Goal: Task Accomplishment & Management: Use online tool/utility

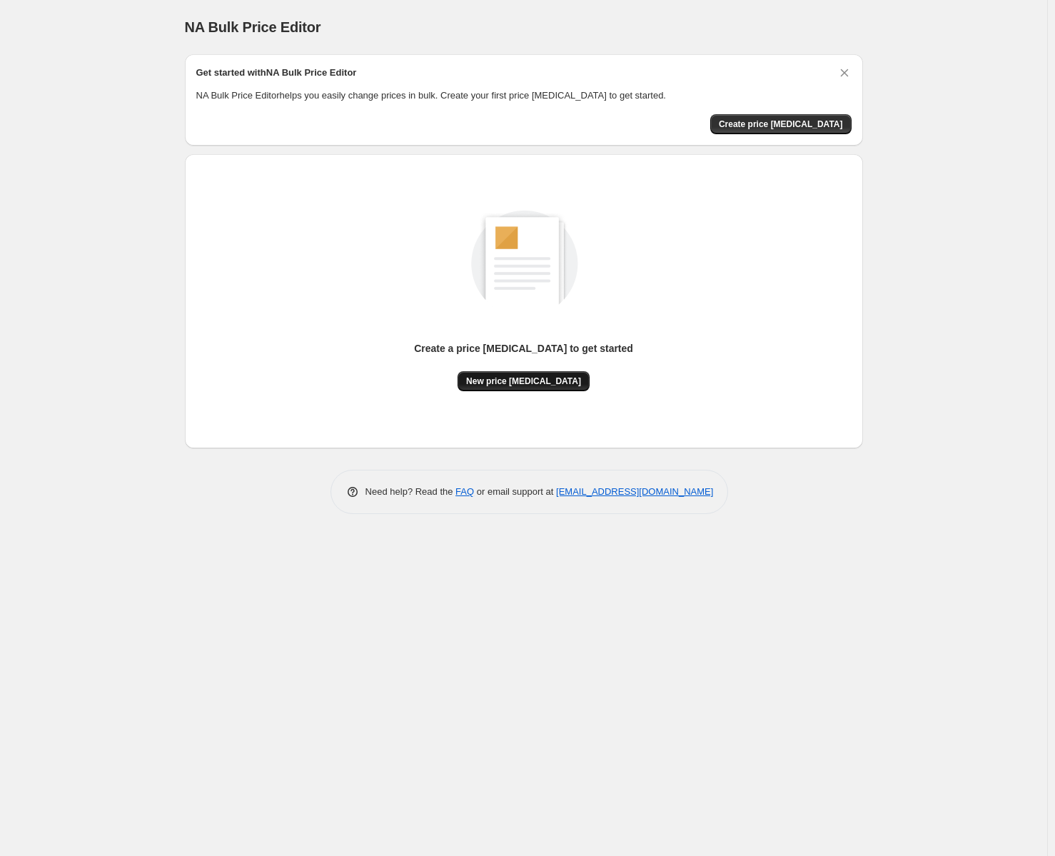
click at [548, 379] on span "New price [MEDICAL_DATA]" at bounding box center [523, 381] width 115 height 11
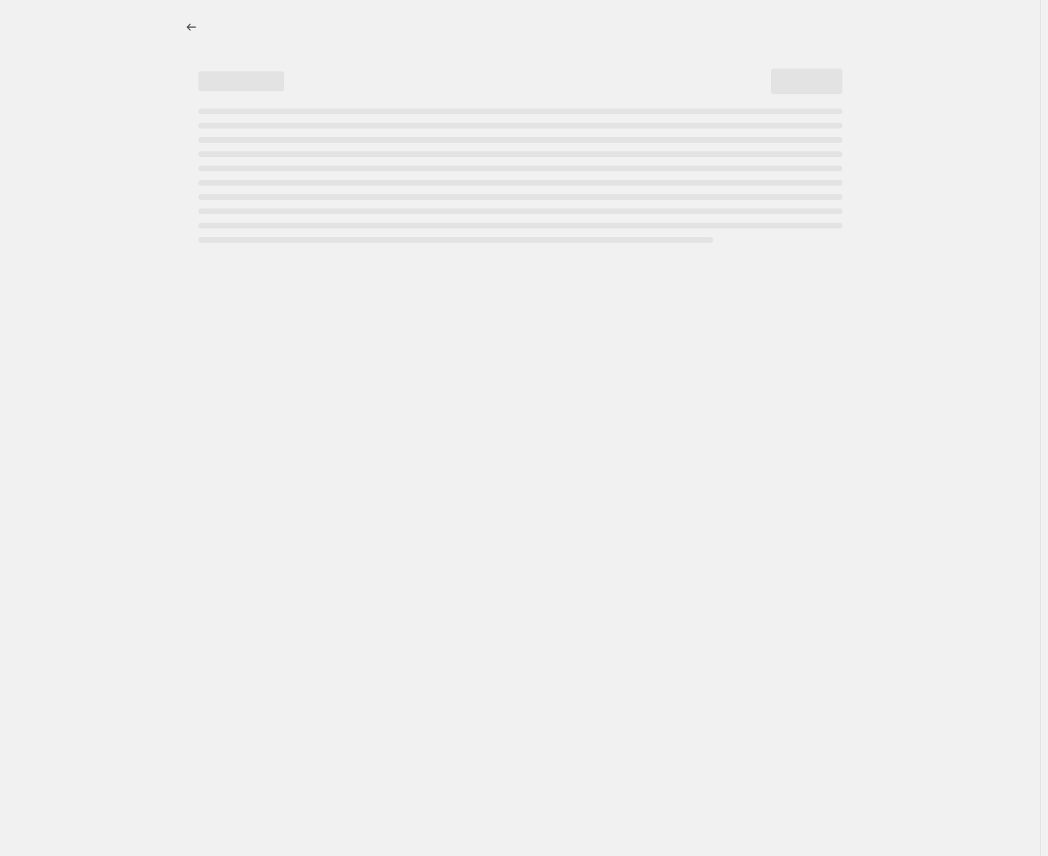
select select "percentage"
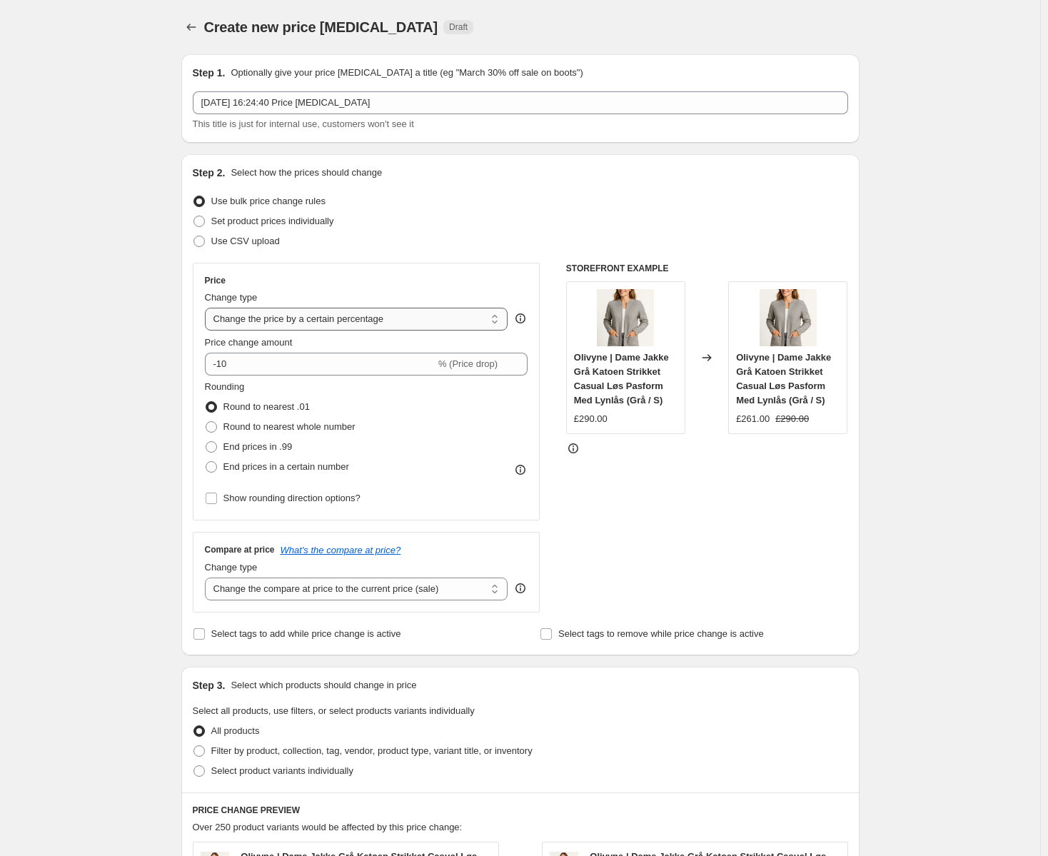
click at [371, 316] on select "Change the price to a certain amount Change the price by a certain amount Chang…" at bounding box center [357, 319] width 304 height 23
click at [374, 322] on select "Change the price to a certain amount Change the price by a certain amount Chang…" at bounding box center [357, 319] width 304 height 23
click at [268, 467] on span "End prices in a certain number" at bounding box center [287, 466] width 126 height 11
click at [206, 462] on input "End prices in a certain number" at bounding box center [206, 461] width 1 height 1
radio input "true"
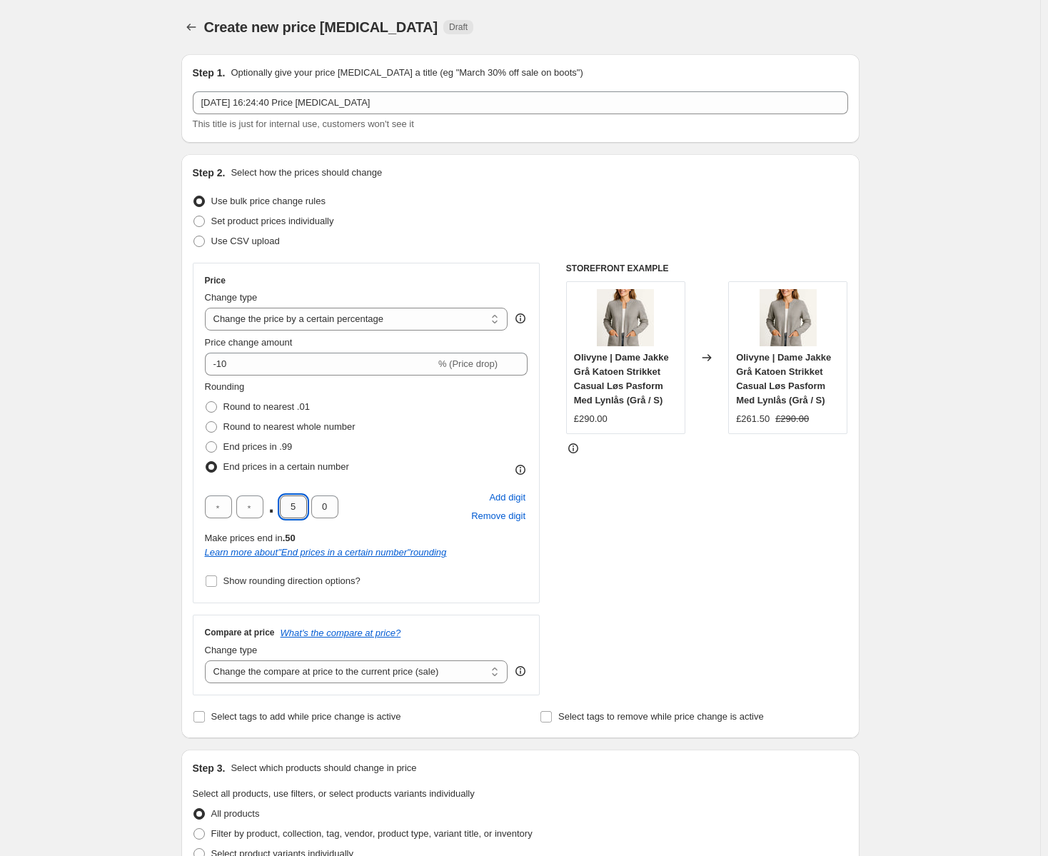
drag, startPoint x: 303, startPoint y: 509, endPoint x: 289, endPoint y: 508, distance: 14.3
click at [289, 508] on input "5" at bounding box center [293, 507] width 27 height 23
type input "9"
type input "5"
click at [418, 479] on div "Rounding Round to nearest .01 Round to nearest whole number End prices in .99 E…" at bounding box center [366, 485] width 323 height 211
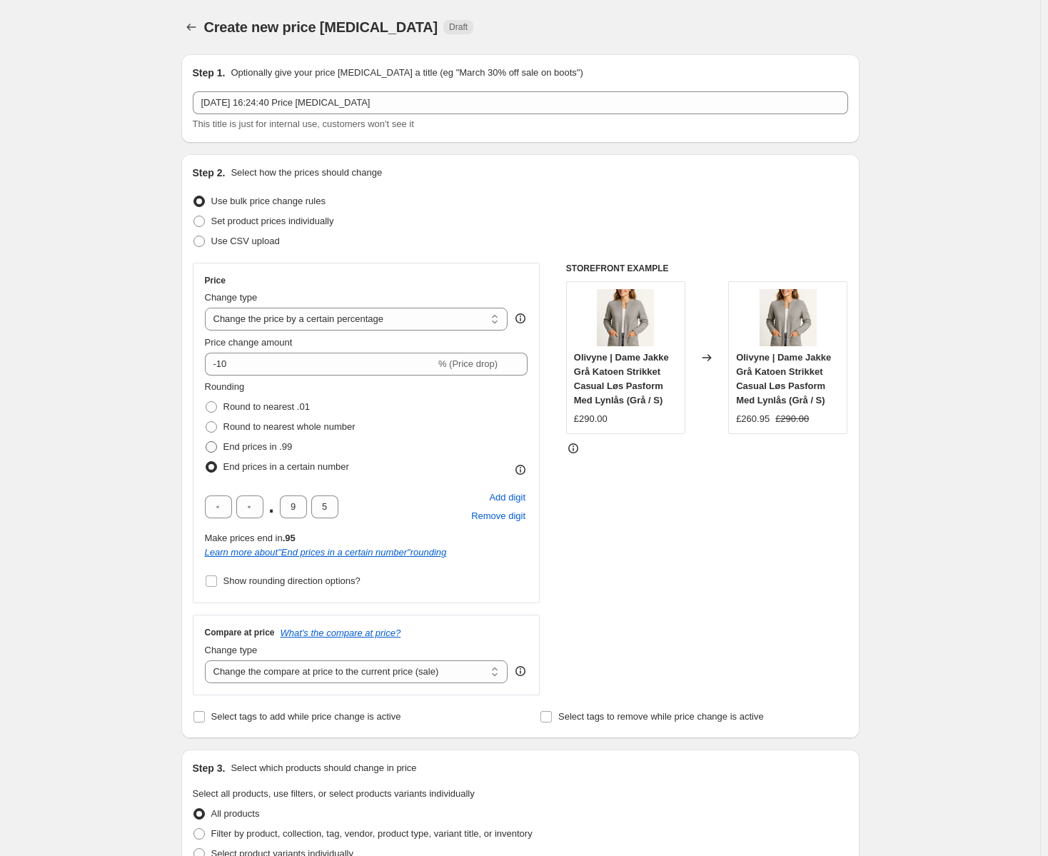
click at [254, 446] on span "End prices in .99" at bounding box center [258, 446] width 69 height 11
click at [206, 442] on input "End prices in .99" at bounding box center [206, 441] width 1 height 1
radio input "true"
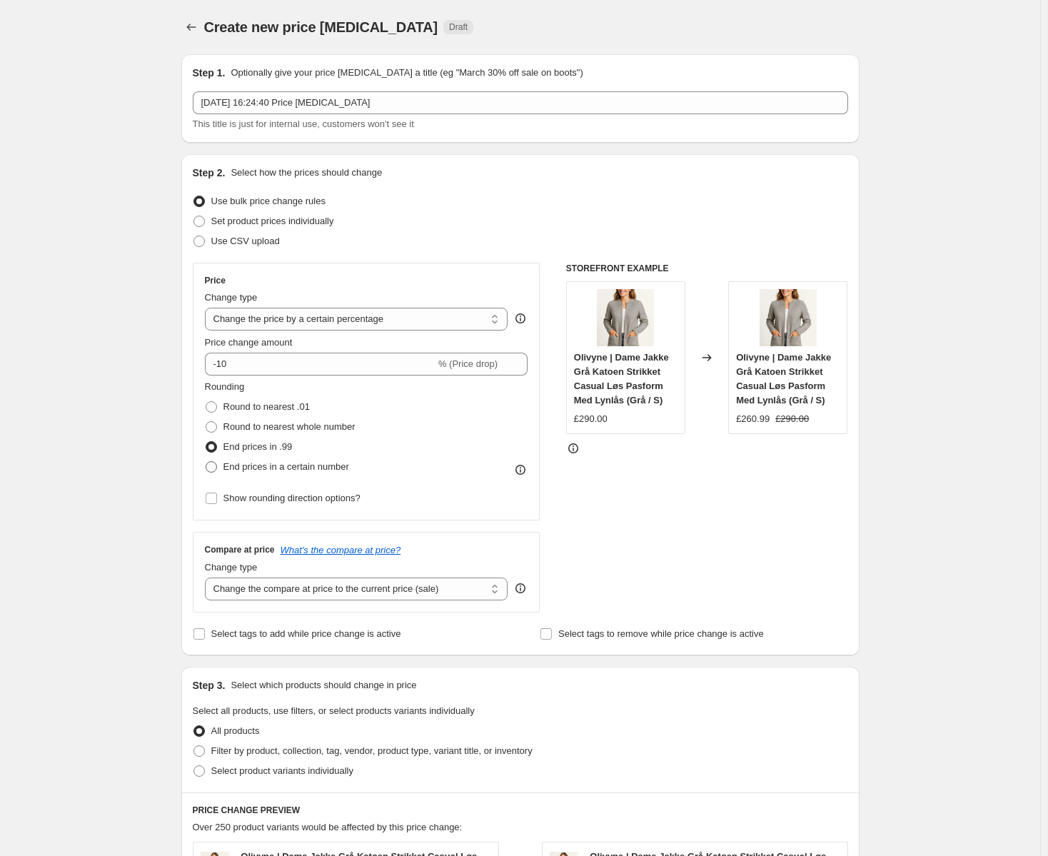
click at [281, 466] on span "End prices in a certain number" at bounding box center [287, 466] width 126 height 11
click at [206, 462] on input "End prices in a certain number" at bounding box center [206, 461] width 1 height 1
radio input "true"
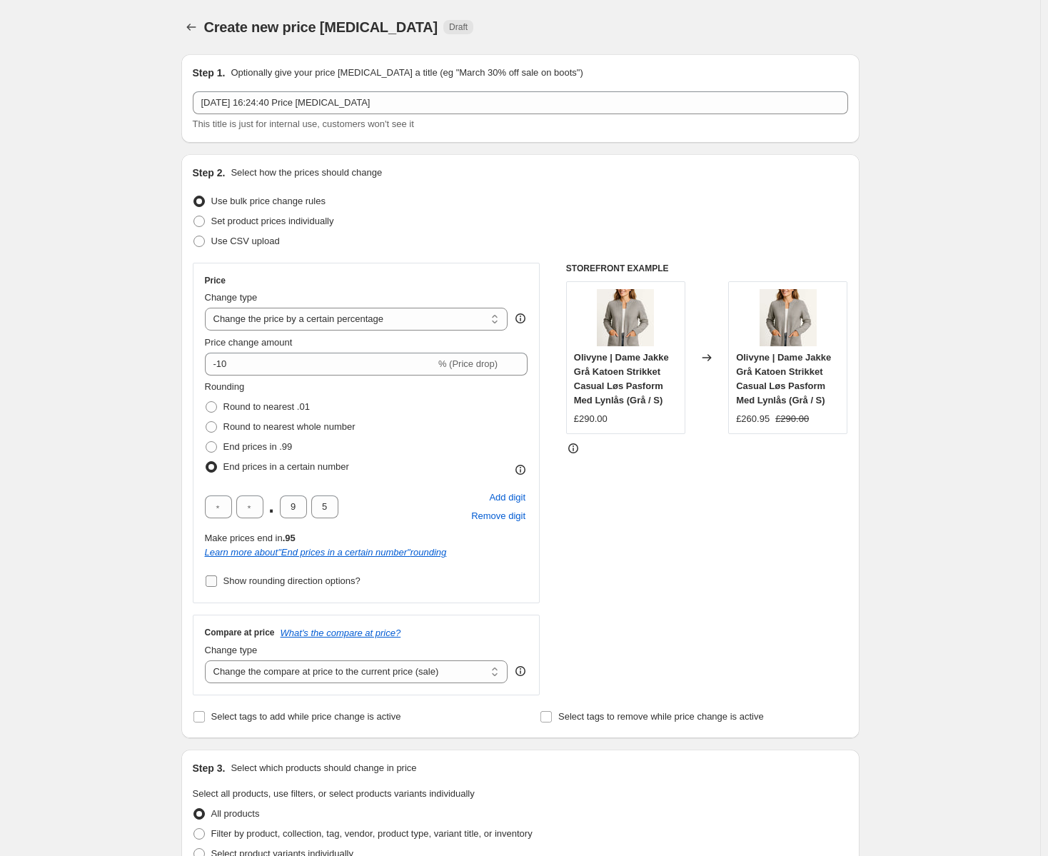
click at [331, 578] on span "Show rounding direction options?" at bounding box center [292, 581] width 137 height 11
click at [217, 578] on input "Show rounding direction options?" at bounding box center [211, 581] width 11 height 11
checkbox input "true"
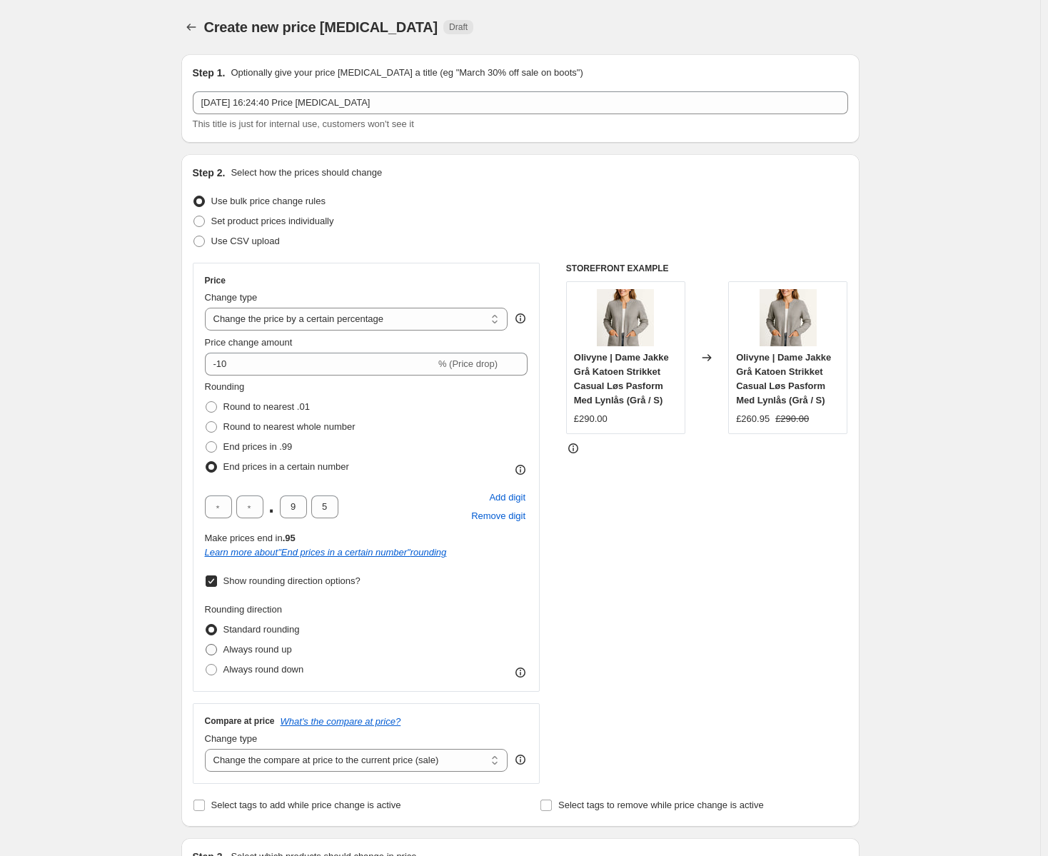
click at [273, 648] on span "Always round up" at bounding box center [258, 649] width 69 height 11
click at [206, 645] on input "Always round up" at bounding box center [206, 644] width 1 height 1
radio input "true"
click at [279, 669] on span "Always round down" at bounding box center [264, 669] width 81 height 11
click at [206, 665] on input "Always round down" at bounding box center [206, 664] width 1 height 1
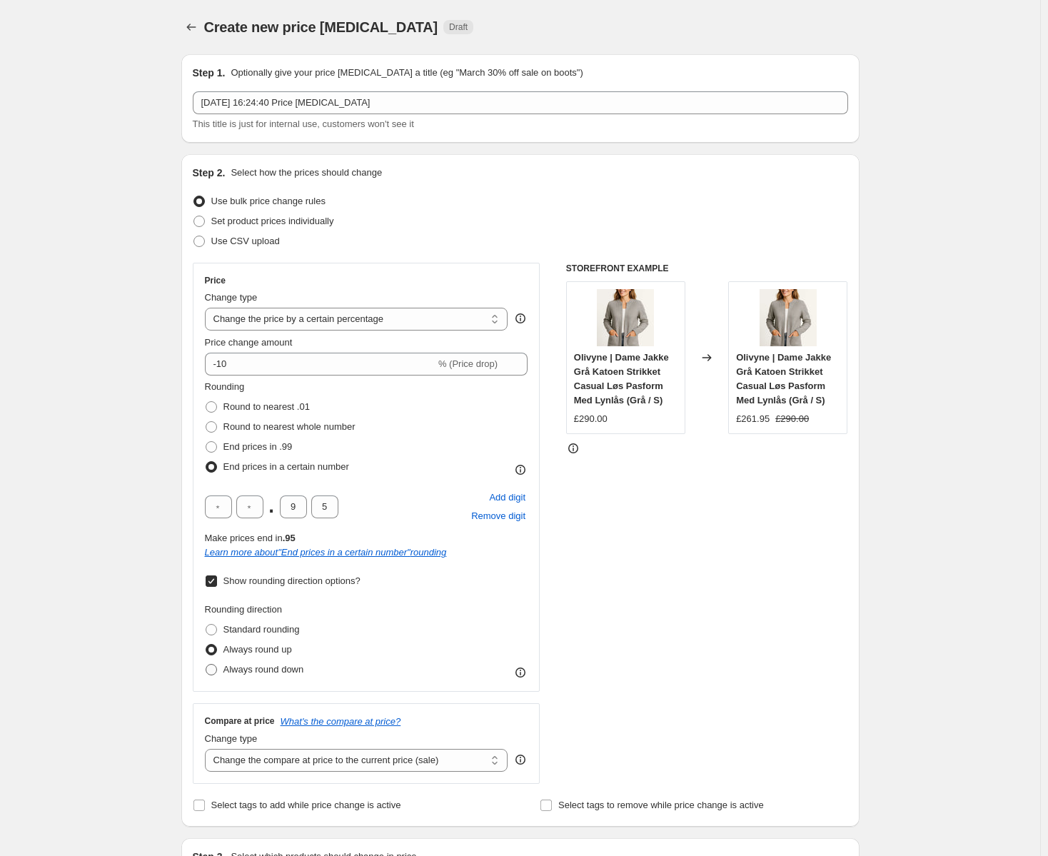
radio input "true"
click at [269, 651] on span "Always round up" at bounding box center [258, 649] width 69 height 11
click at [206, 645] on input "Always round up" at bounding box center [206, 644] width 1 height 1
radio input "true"
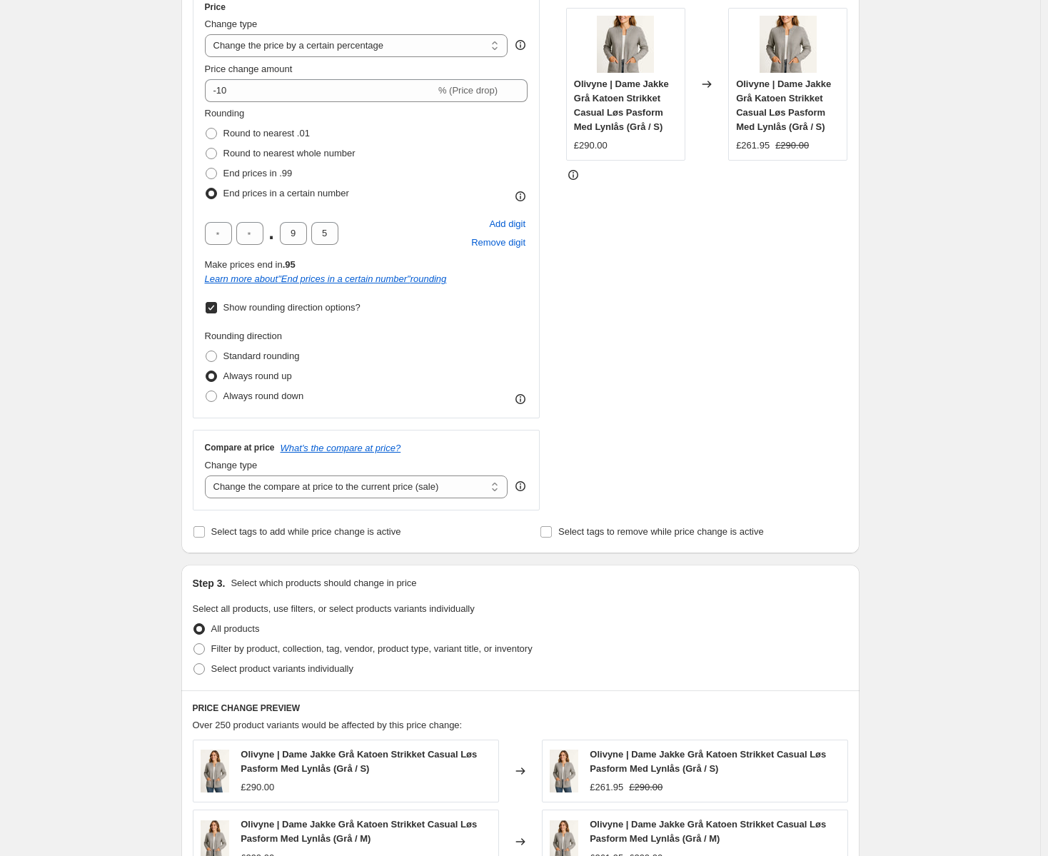
scroll to position [357, 0]
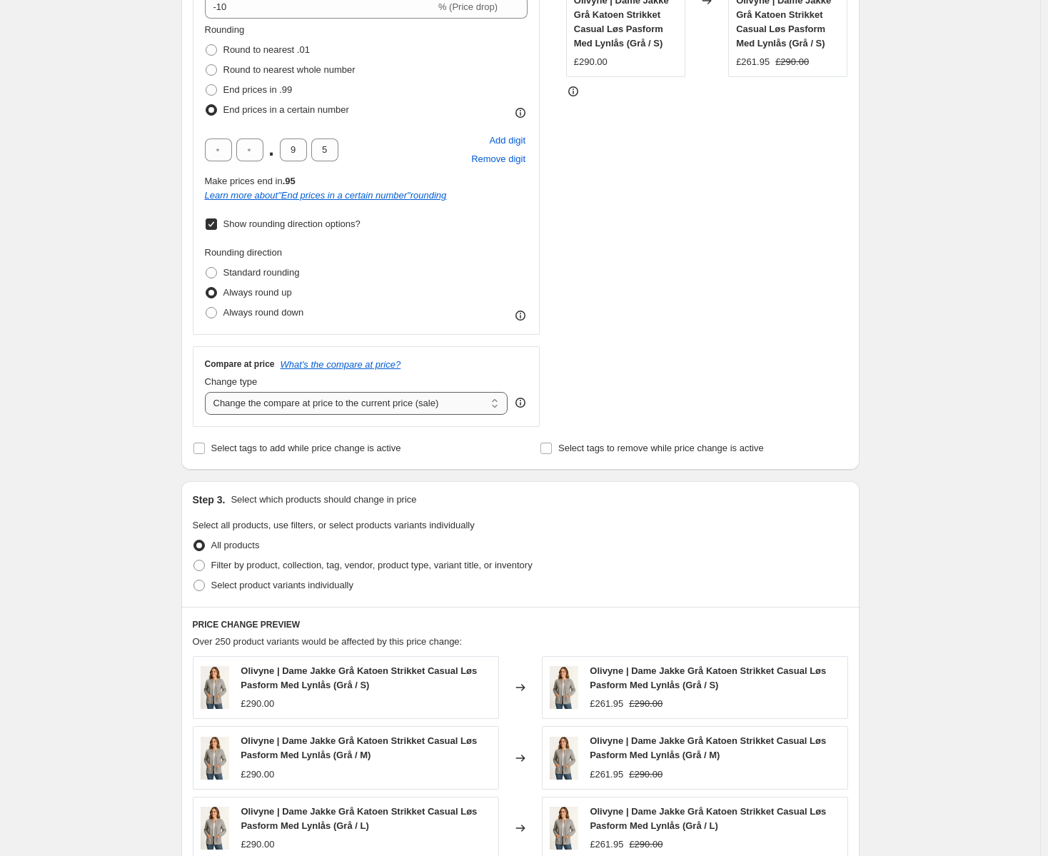
click at [372, 403] on select "Change the compare at price to the current price (sale) Change the compare at p…" at bounding box center [357, 403] width 304 height 23
select select "remove"
click at [208, 392] on select "Change the compare at price to the current price (sale) Change the compare at p…" at bounding box center [357, 403] width 304 height 23
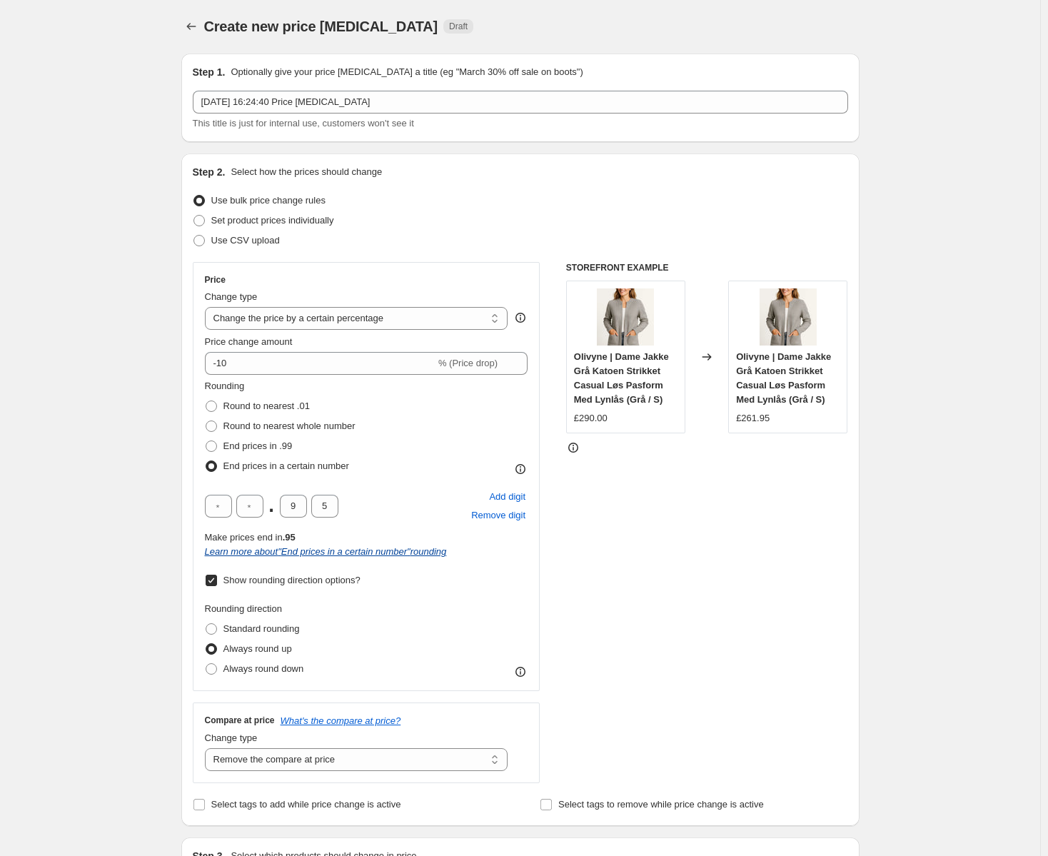
scroll to position [0, 0]
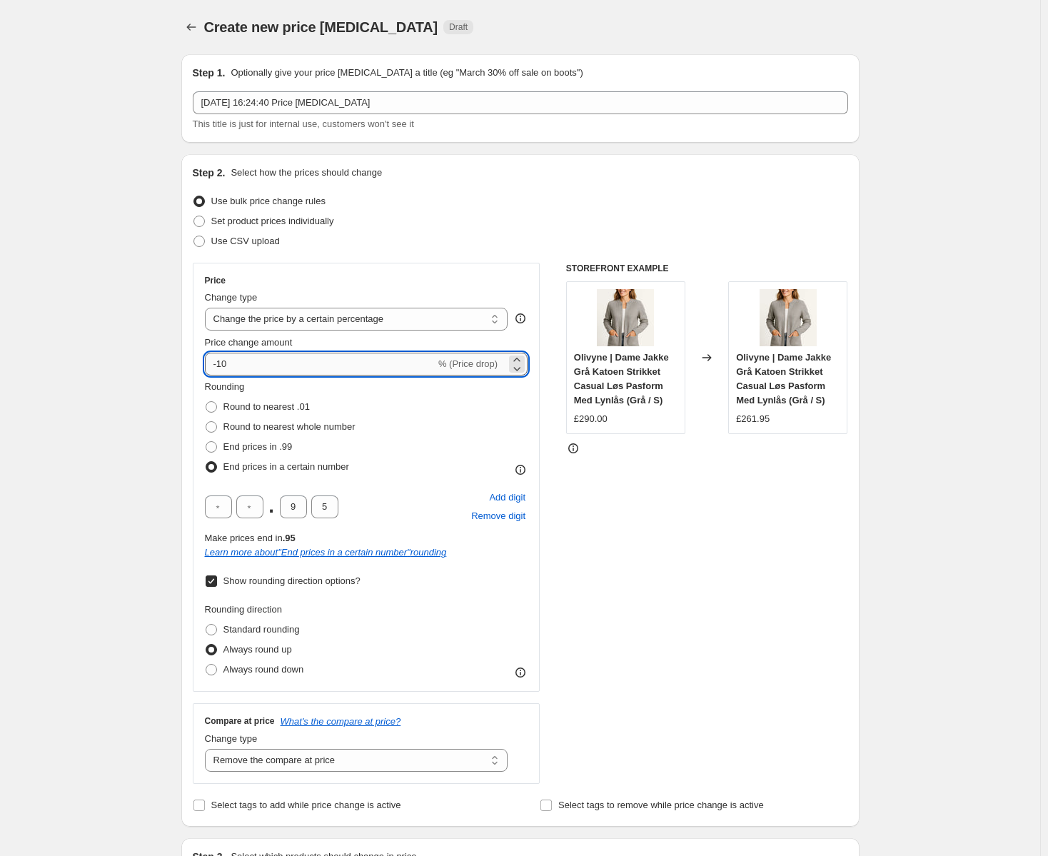
drag, startPoint x: 239, startPoint y: 365, endPoint x: 223, endPoint y: 370, distance: 17.2
click at [223, 370] on input "-10" at bounding box center [320, 364] width 231 height 23
type input "-89"
click at [419, 396] on div "Rounding Round to nearest .01 Round to nearest whole number End prices in .99 E…" at bounding box center [366, 428] width 323 height 97
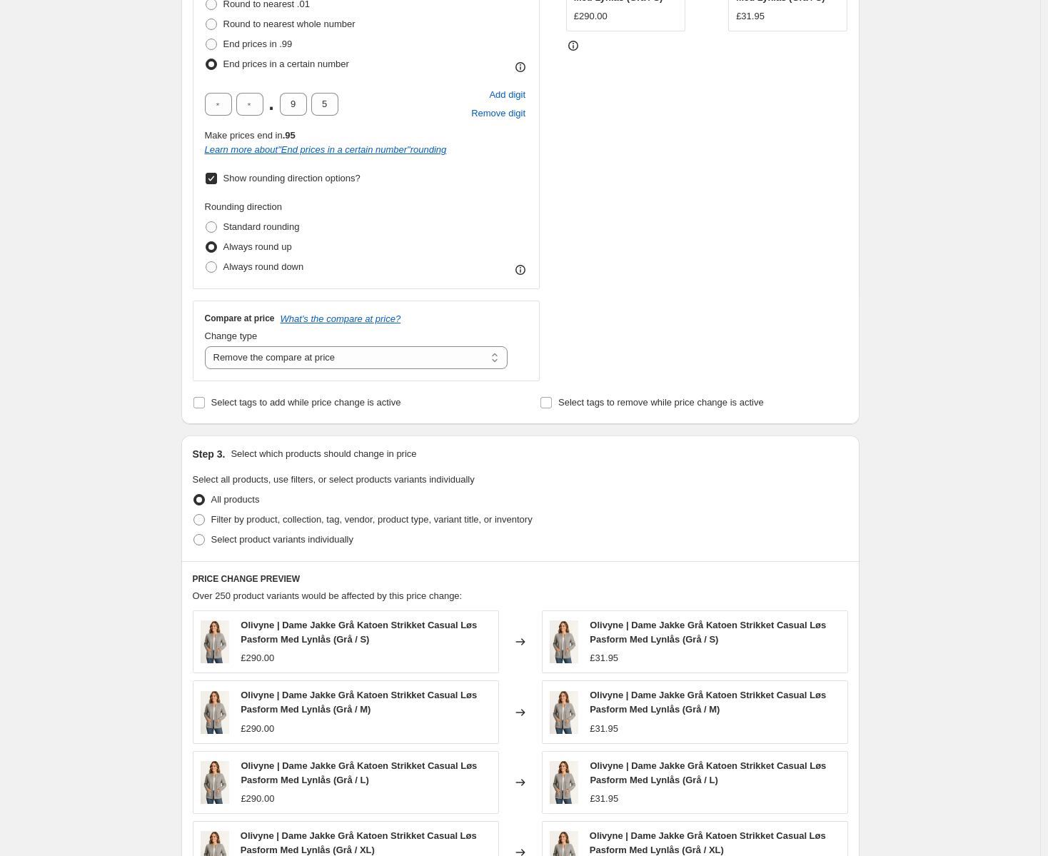
scroll to position [428, 0]
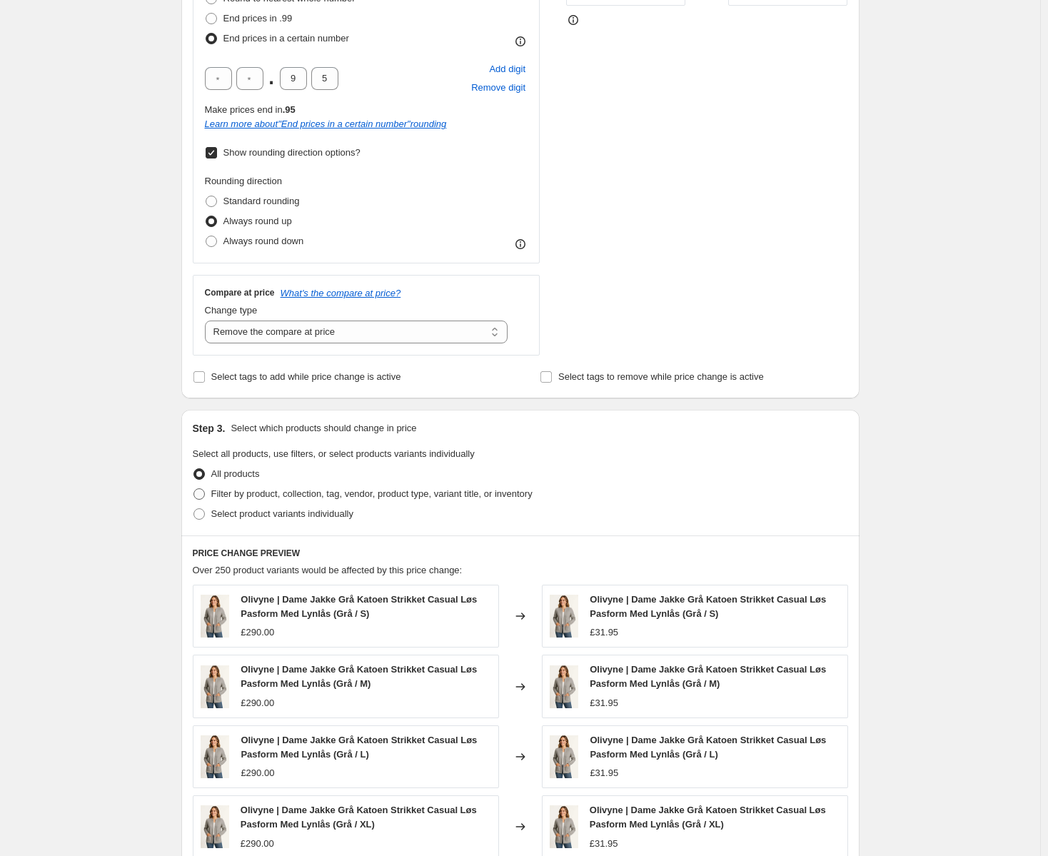
click at [246, 498] on span "Filter by product, collection, tag, vendor, product type, variant title, or inv…" at bounding box center [371, 493] width 321 height 11
click at [194, 489] on input "Filter by product, collection, tag, vendor, product type, variant title, or inv…" at bounding box center [194, 488] width 1 height 1
radio input "true"
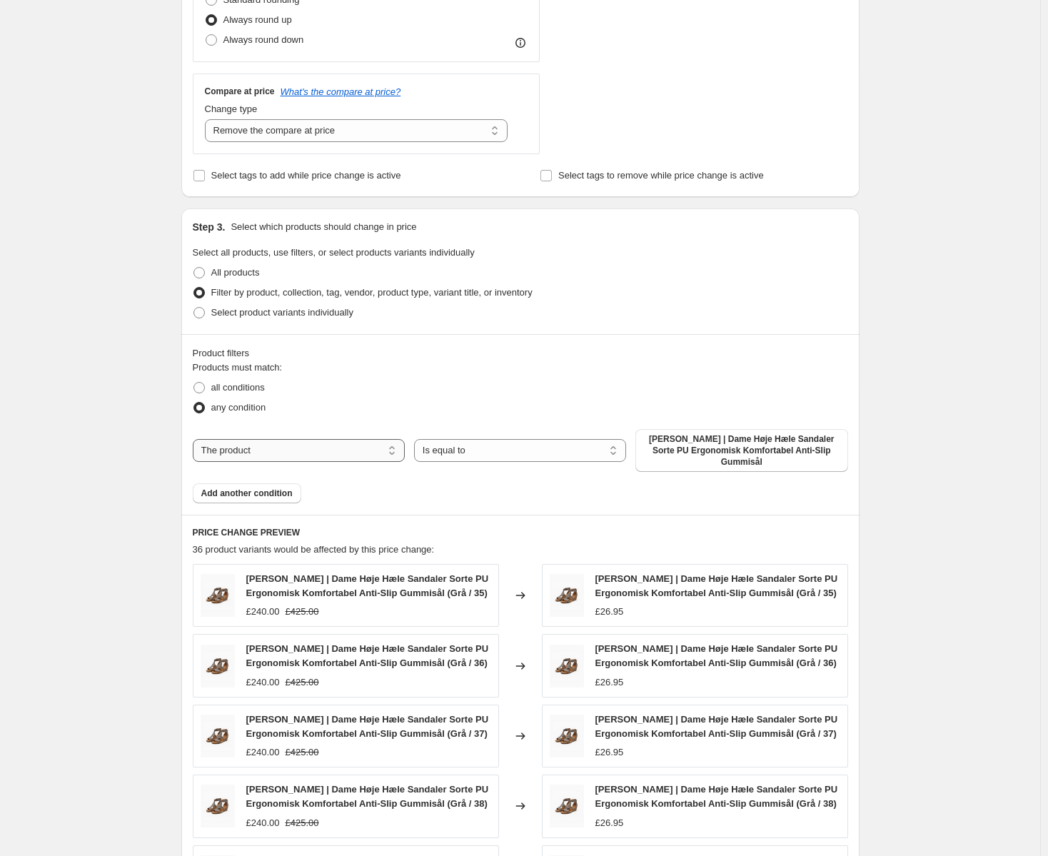
scroll to position [714, 0]
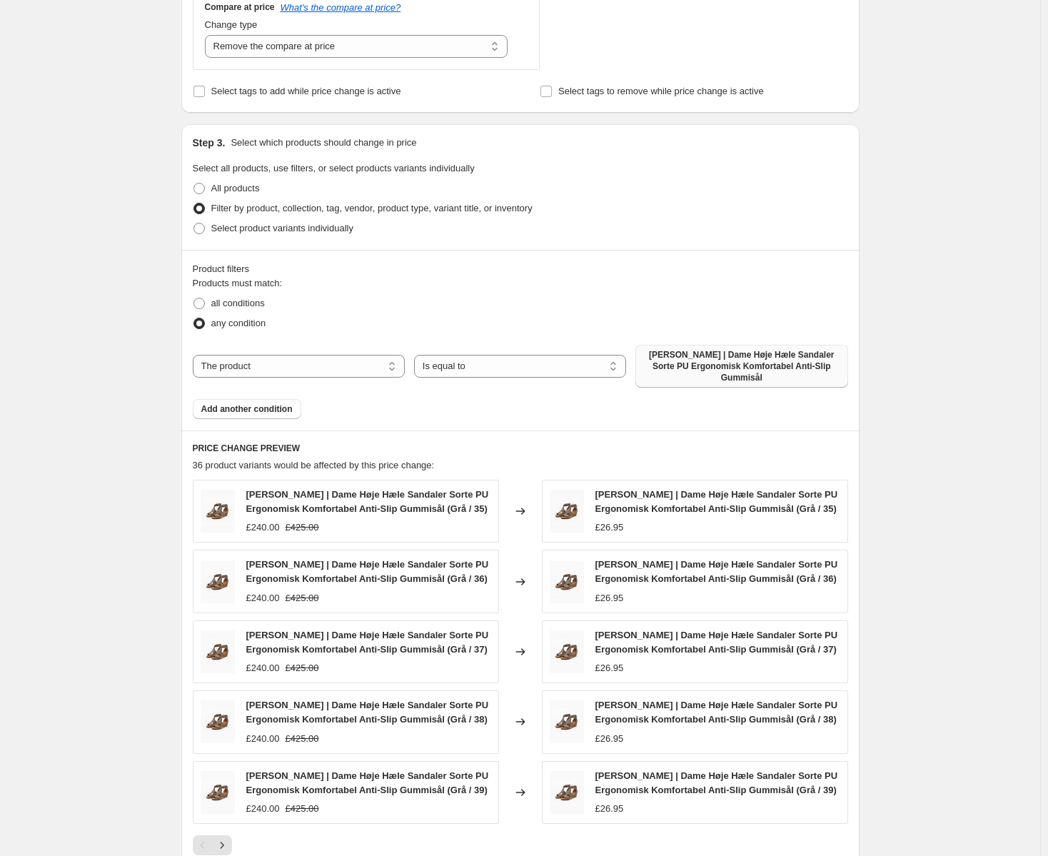
click at [694, 354] on span "Agnes | Dame Høje Hæle Sandaler Sorte PU Ergonomisk Komfortabel Anti-Slip Gummi…" at bounding box center [741, 366] width 195 height 34
click at [302, 366] on select "The product The product's collection The product's tag The product's vendor The…" at bounding box center [299, 366] width 212 height 23
select select "collection"
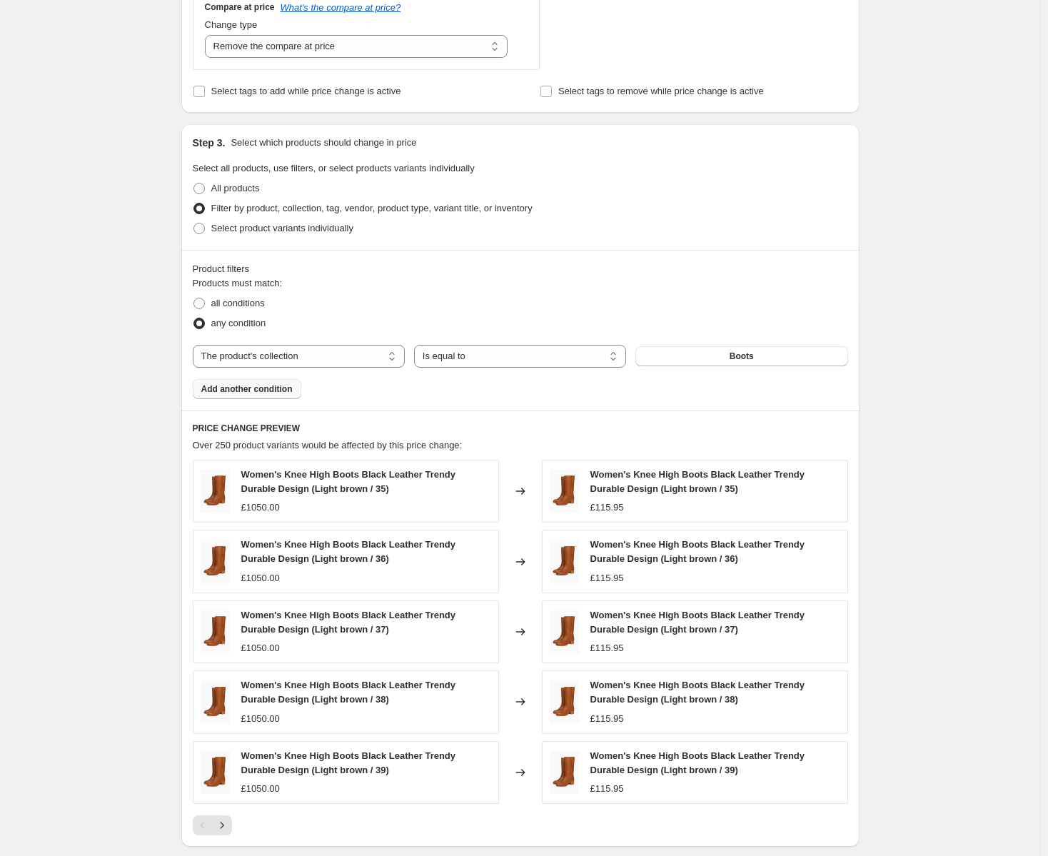
click at [282, 383] on button "Add another condition" at bounding box center [247, 389] width 109 height 20
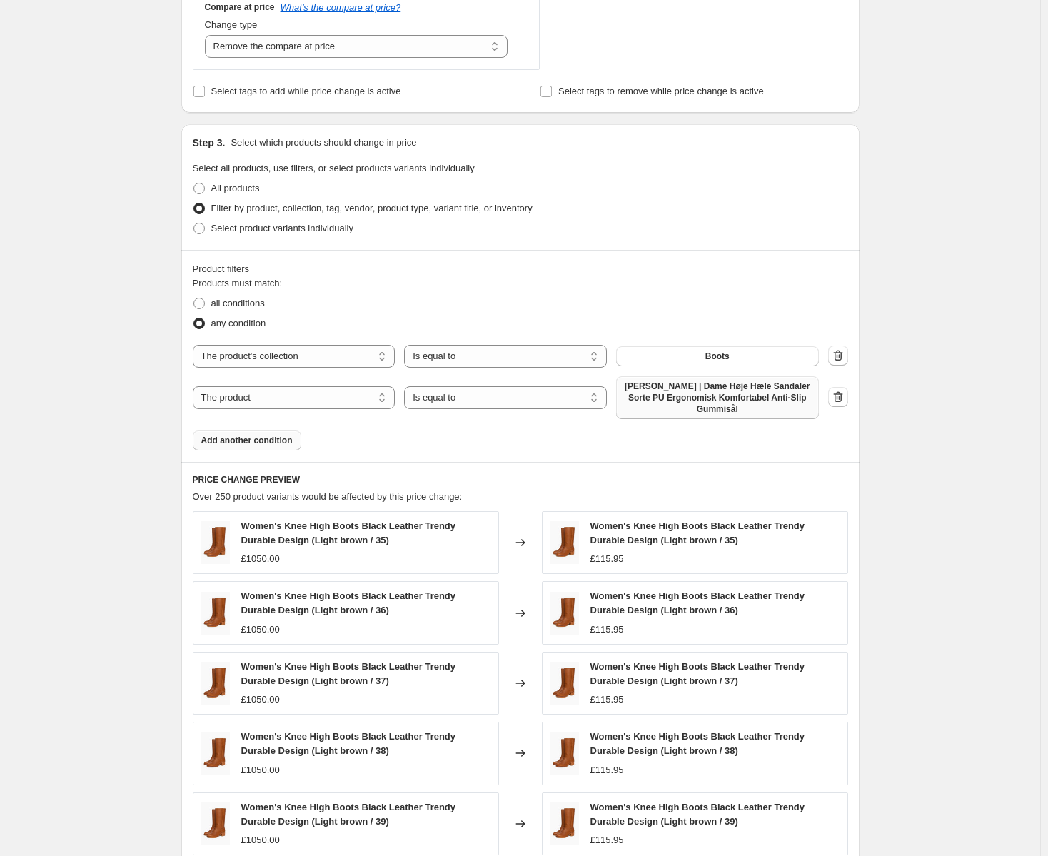
click at [728, 398] on span "Agnes | Dame Høje Hæle Sandaler Sorte PU Ergonomisk Komfortabel Anti-Slip Gummi…" at bounding box center [718, 398] width 186 height 34
click at [287, 404] on div "The product The product's collection The product's tag The product's vendor The…" at bounding box center [506, 397] width 626 height 43
click at [290, 398] on select "The product The product's collection The product's tag The product's vendor The…" at bounding box center [294, 397] width 203 height 23
select select "collection"
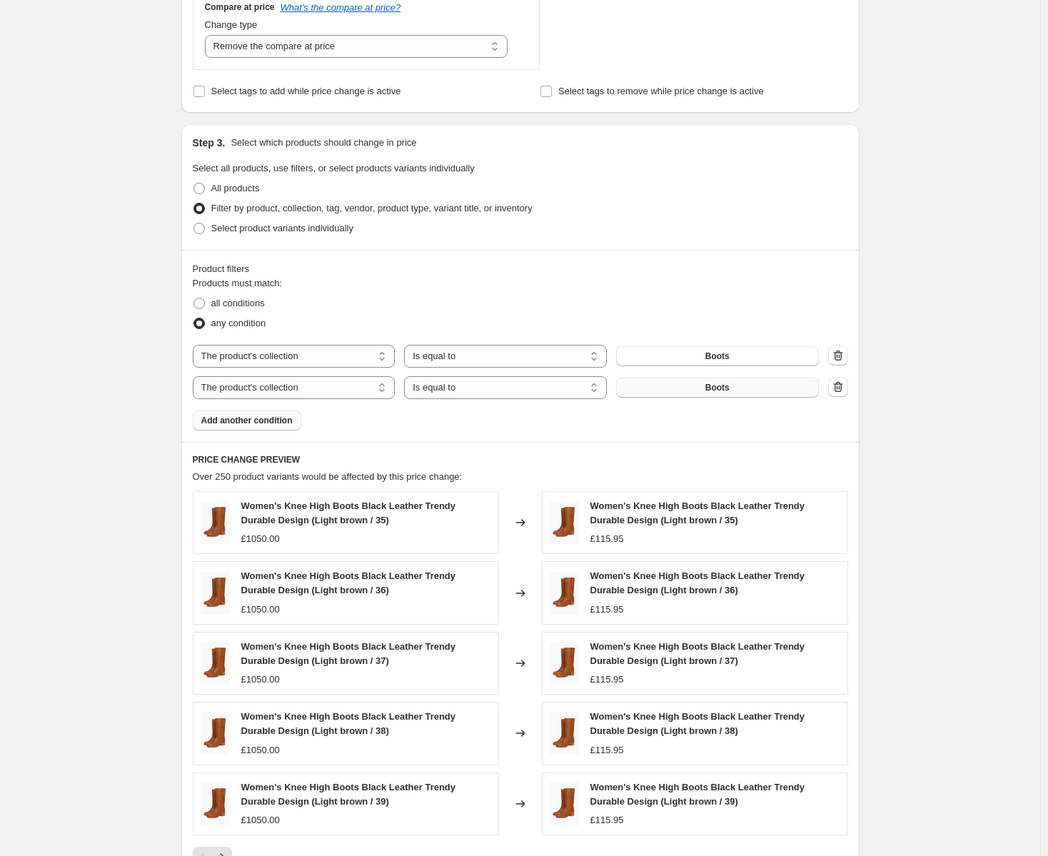
click at [691, 393] on button "Boots" at bounding box center [717, 388] width 203 height 20
click at [264, 420] on span "Add another condition" at bounding box center [246, 420] width 91 height 11
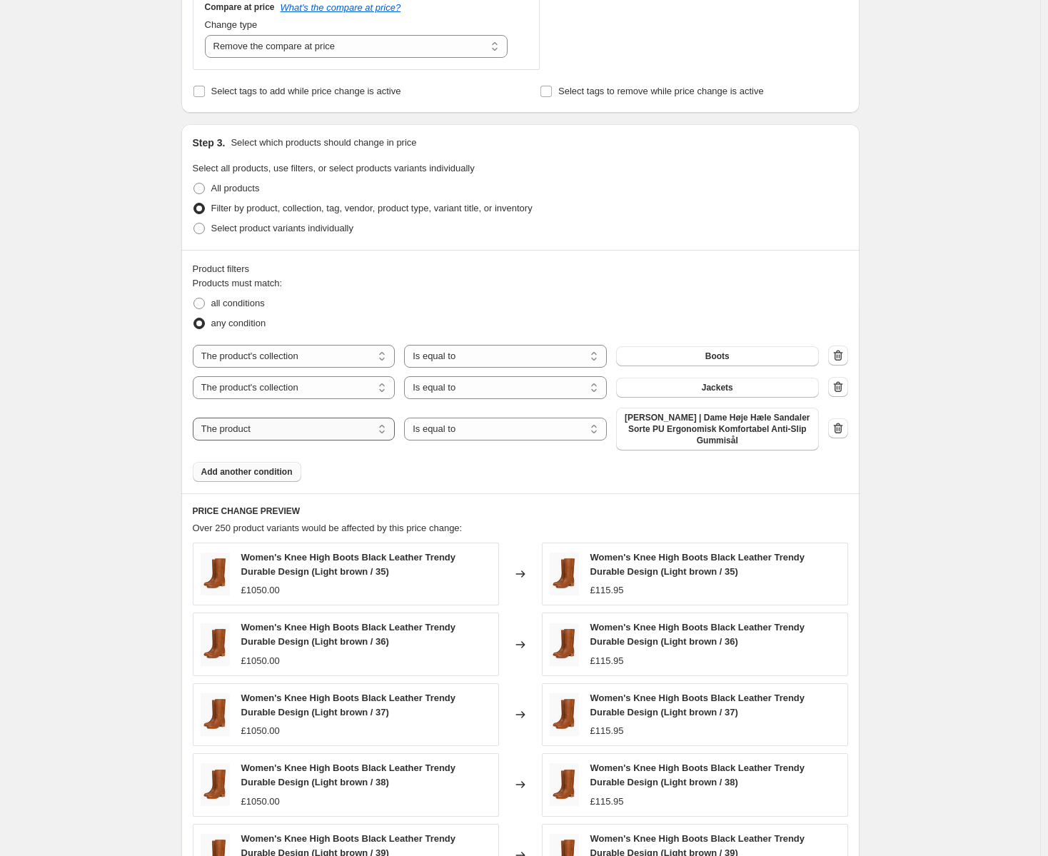
click at [293, 427] on select "The product The product's collection The product's tag The product's vendor The…" at bounding box center [294, 429] width 203 height 23
select select "collection"
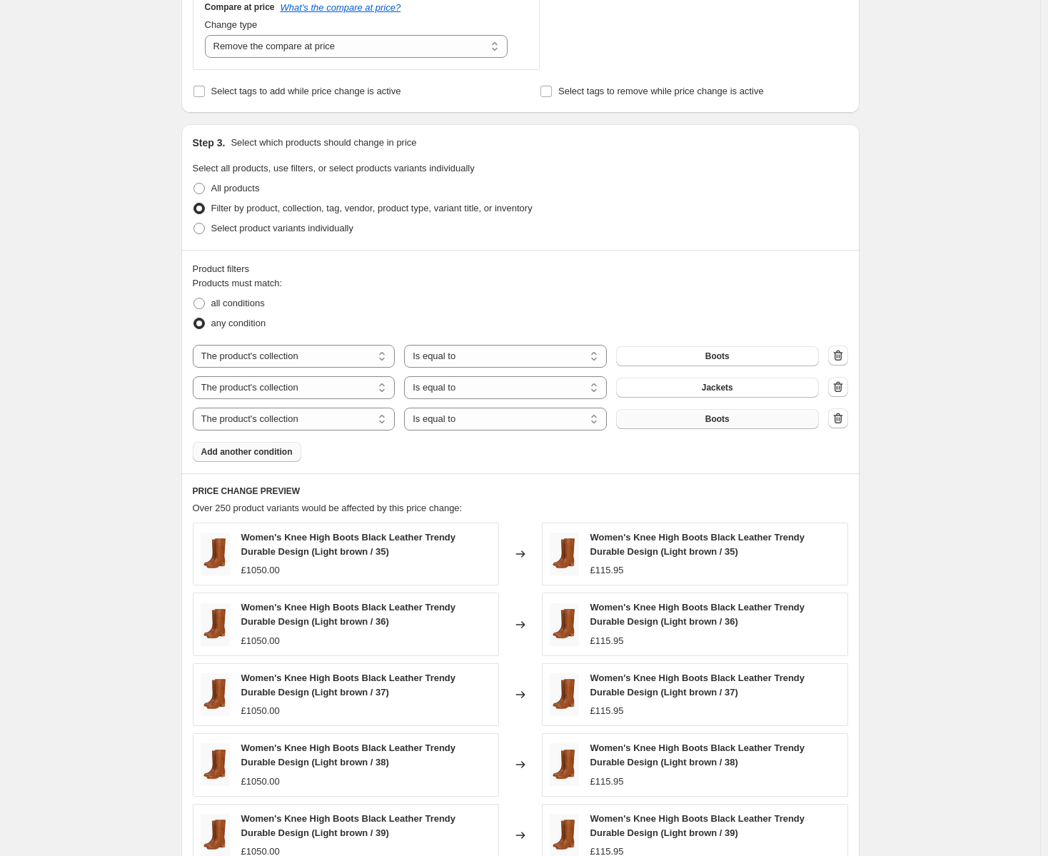
click at [750, 421] on button "Boots" at bounding box center [717, 419] width 203 height 20
click at [271, 453] on span "Add another condition" at bounding box center [246, 451] width 91 height 11
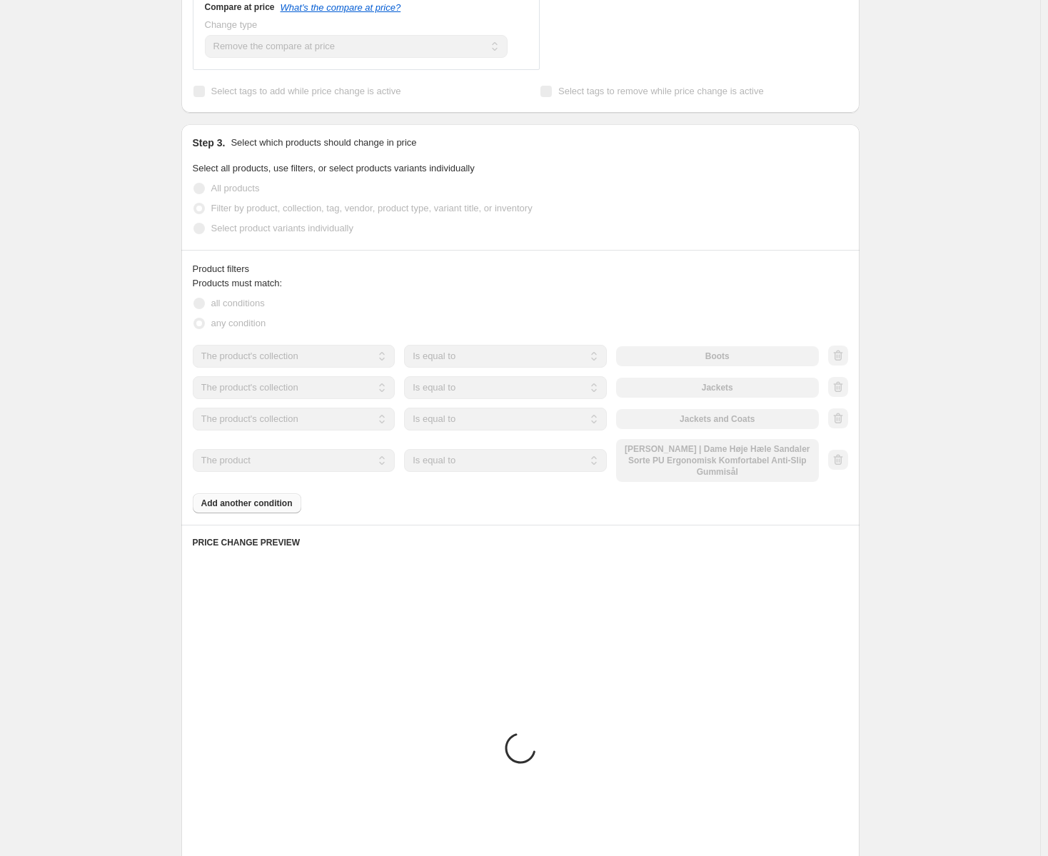
click at [302, 458] on select "The product The product's collection The product's tag The product's vendor The…" at bounding box center [294, 460] width 203 height 23
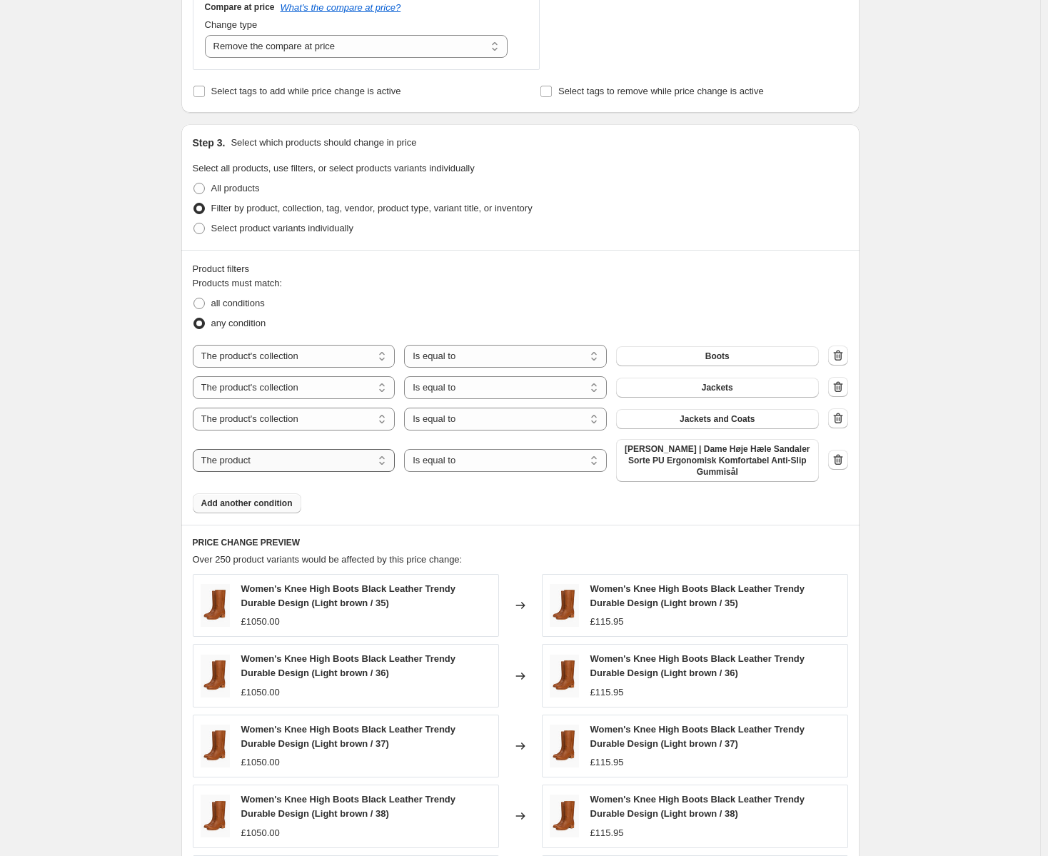
click at [305, 459] on select "The product The product's collection The product's tag The product's vendor The…" at bounding box center [294, 460] width 203 height 23
select select "collection"
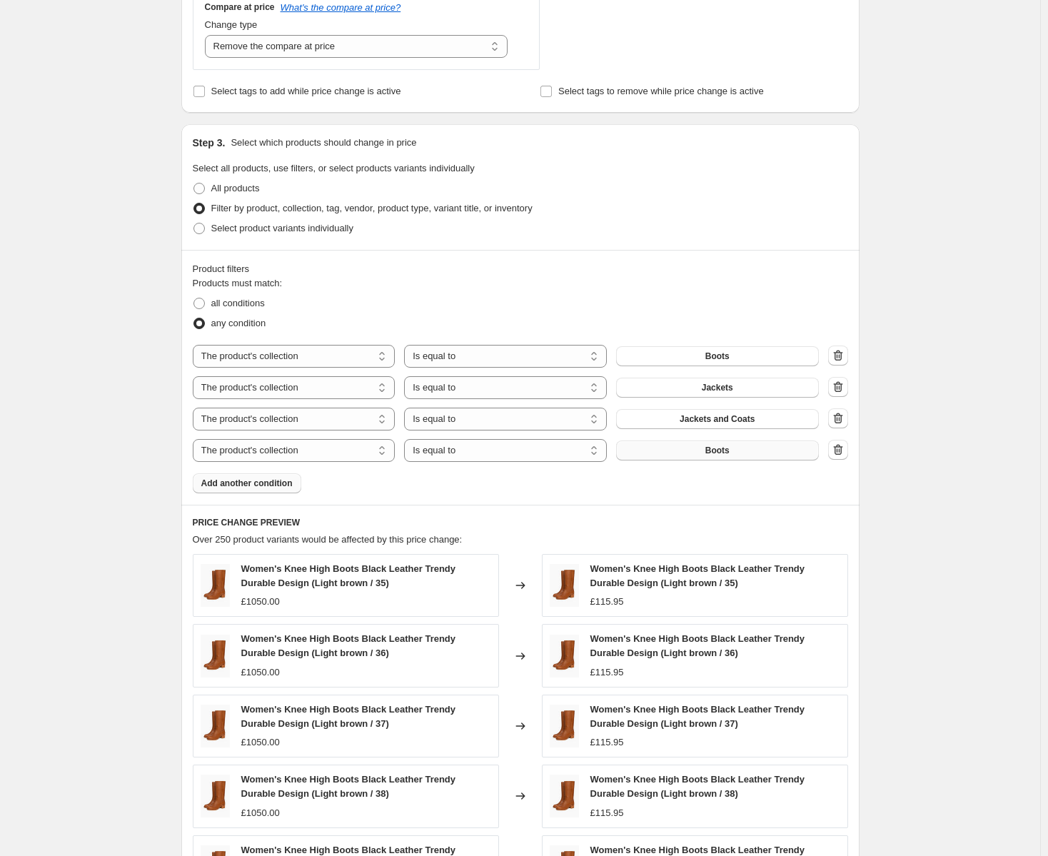
click at [708, 453] on button "Boots" at bounding box center [717, 451] width 203 height 20
click at [283, 479] on span "Add another condition" at bounding box center [246, 483] width 91 height 11
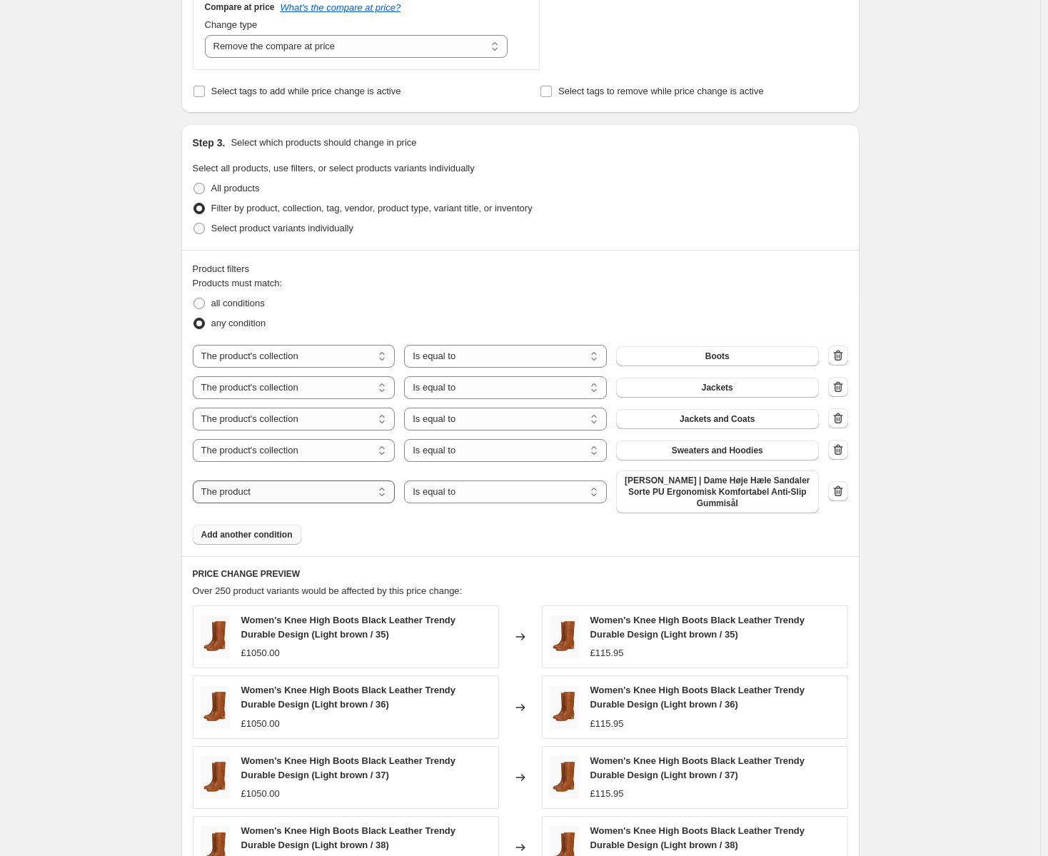
click at [309, 492] on select "The product The product's collection The product's tag The product's vendor The…" at bounding box center [294, 492] width 203 height 23
select select "collection"
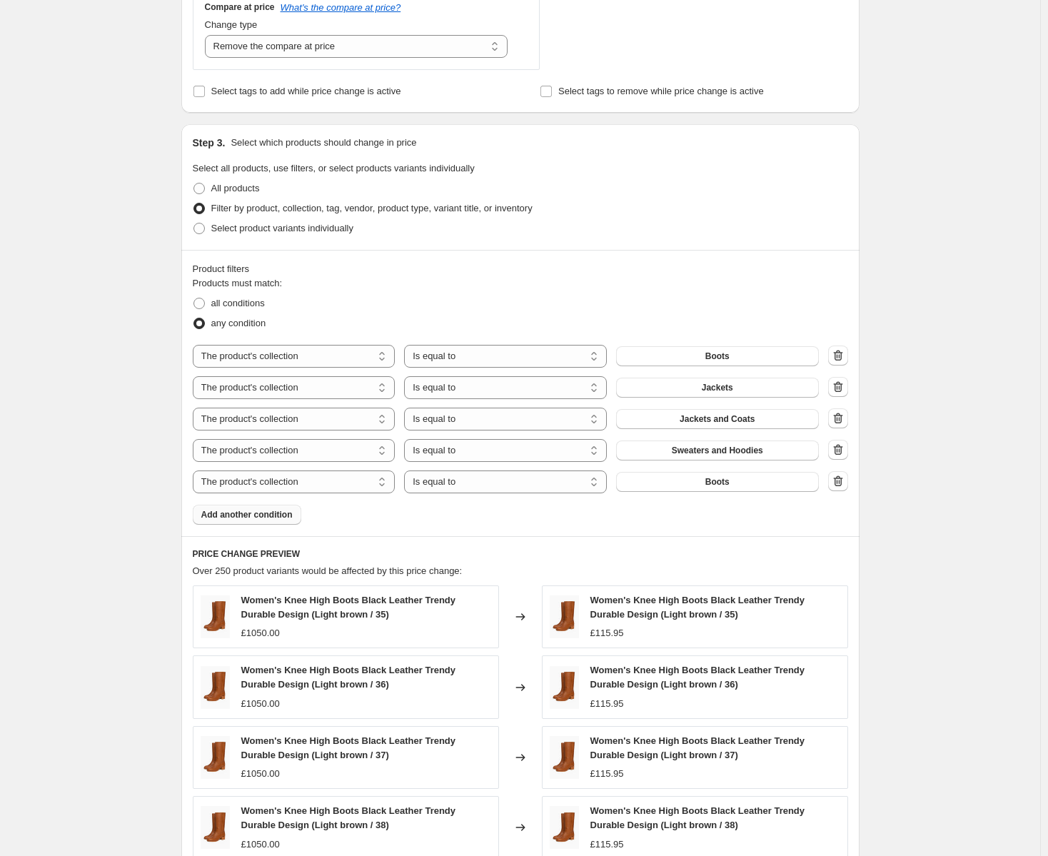
click at [702, 488] on button "Boots" at bounding box center [717, 482] width 203 height 20
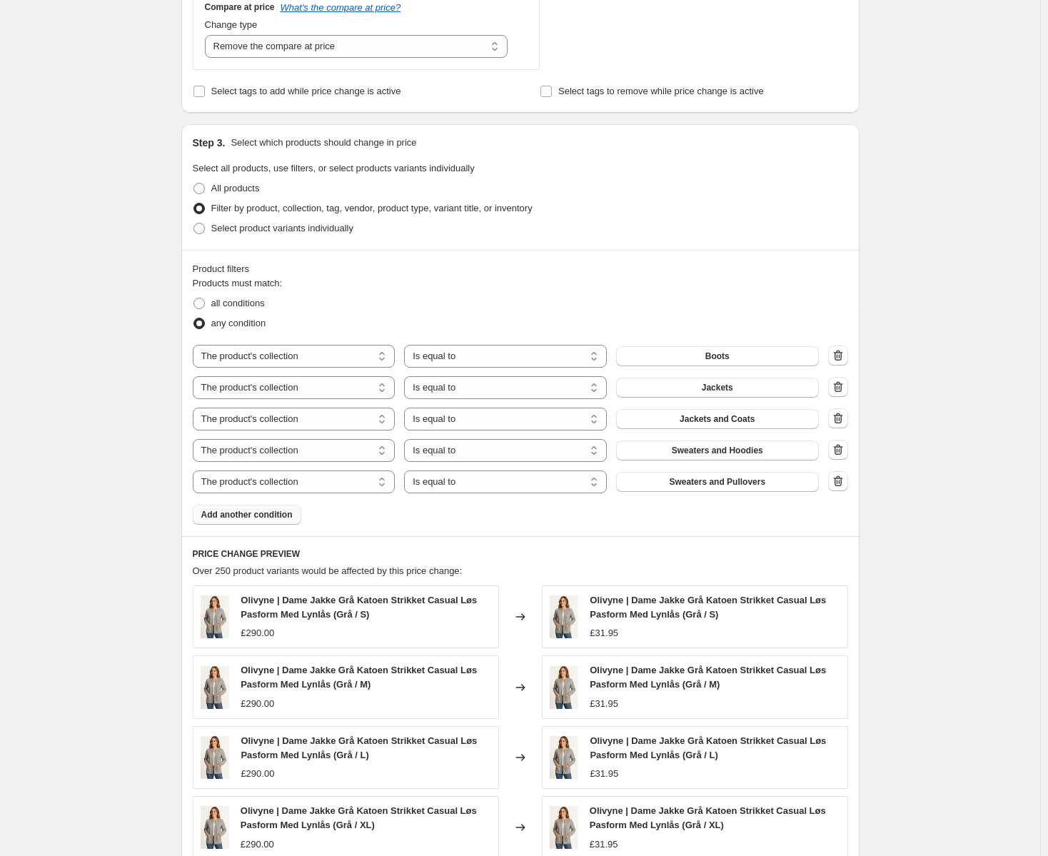
click at [264, 513] on span "Add another condition" at bounding box center [246, 514] width 91 height 11
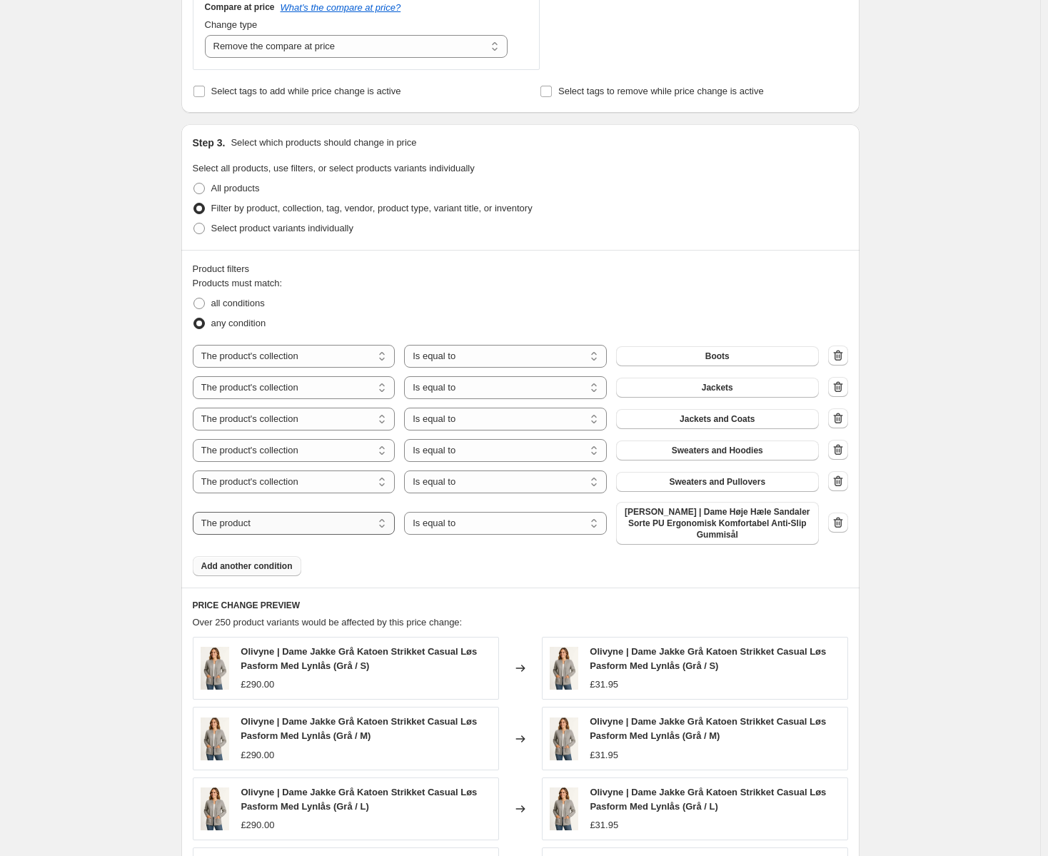
click at [267, 525] on select "The product The product's collection The product's tag The product's vendor The…" at bounding box center [294, 523] width 203 height 23
select select "collection"
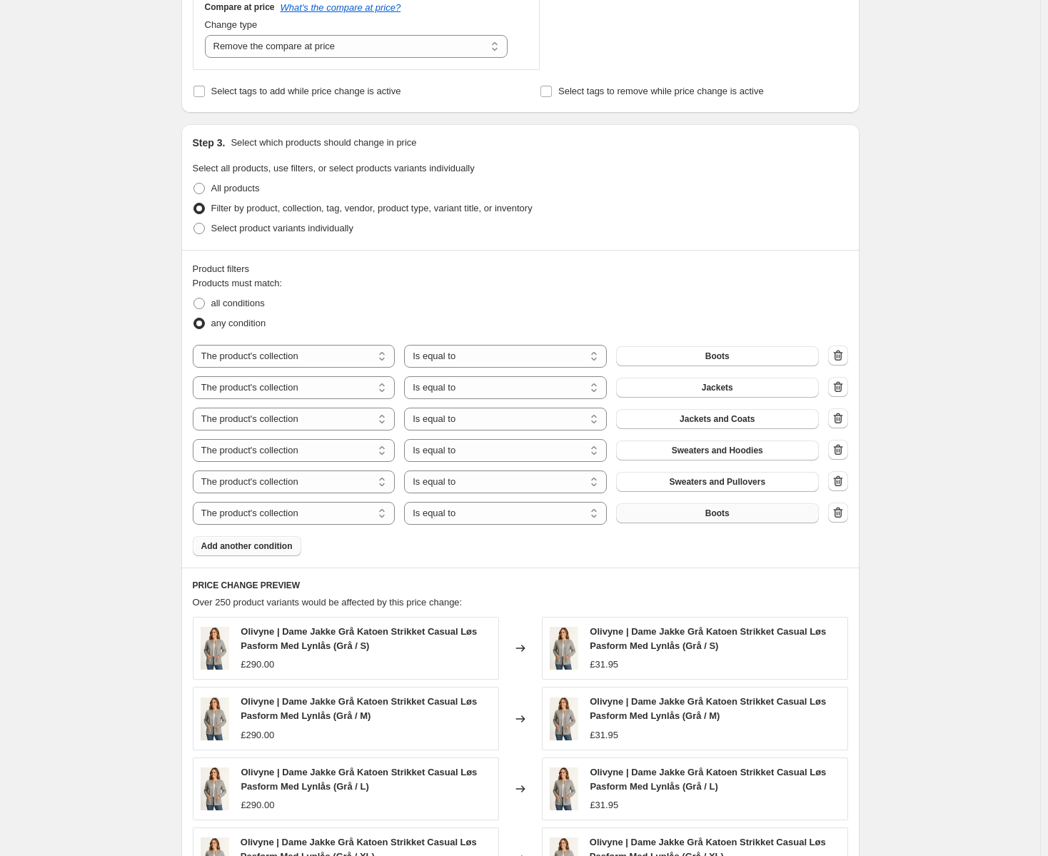
click at [672, 520] on button "Boots" at bounding box center [717, 513] width 203 height 20
click at [846, 511] on icon "button" at bounding box center [838, 513] width 14 height 14
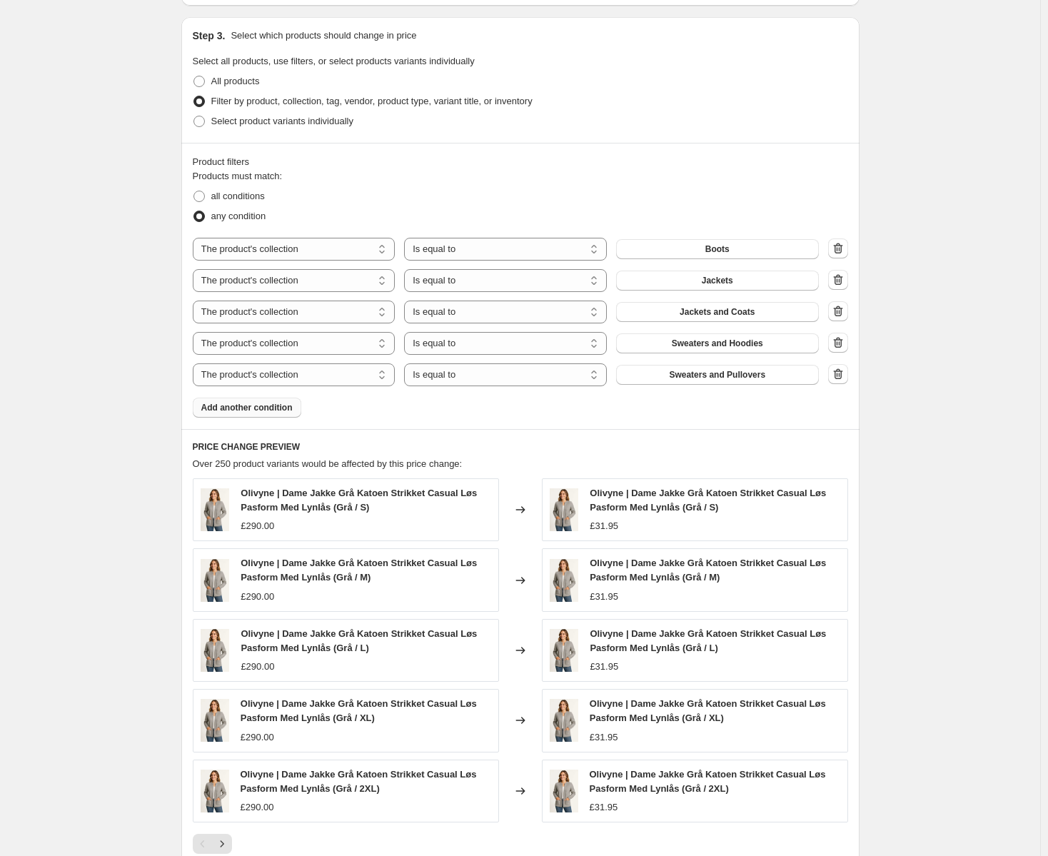
scroll to position [1053, 0]
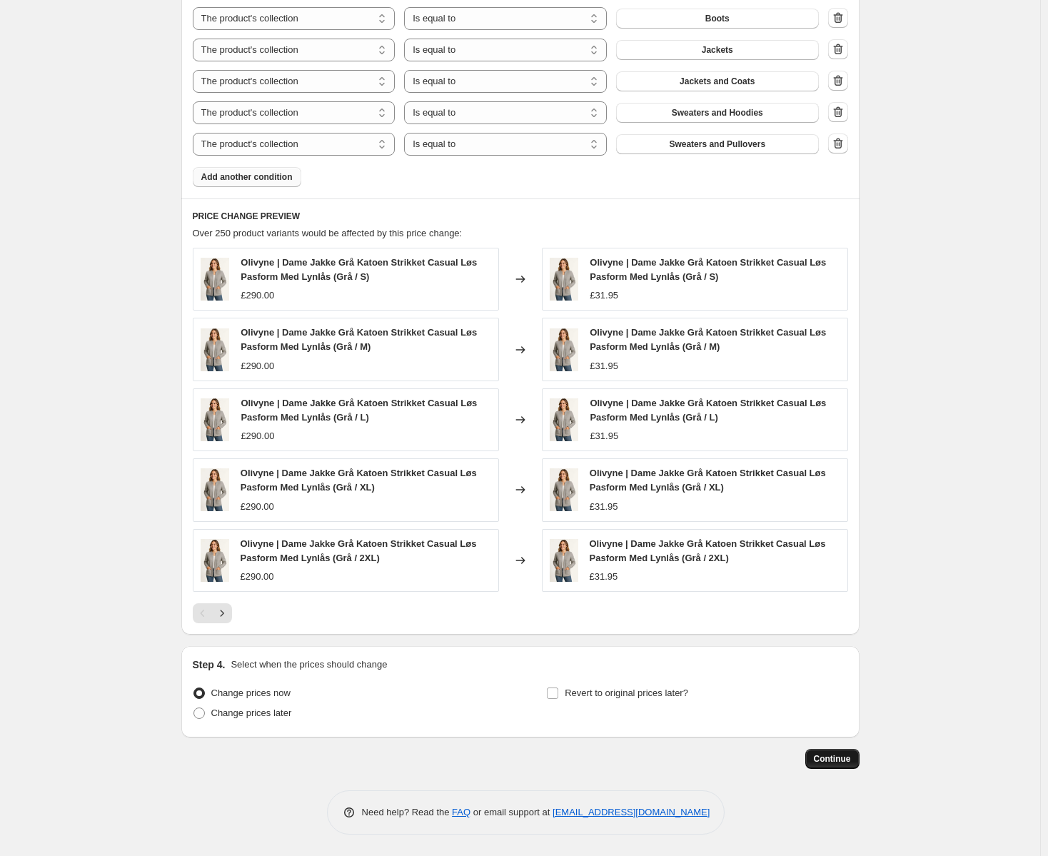
click at [846, 756] on span "Continue" at bounding box center [832, 758] width 37 height 11
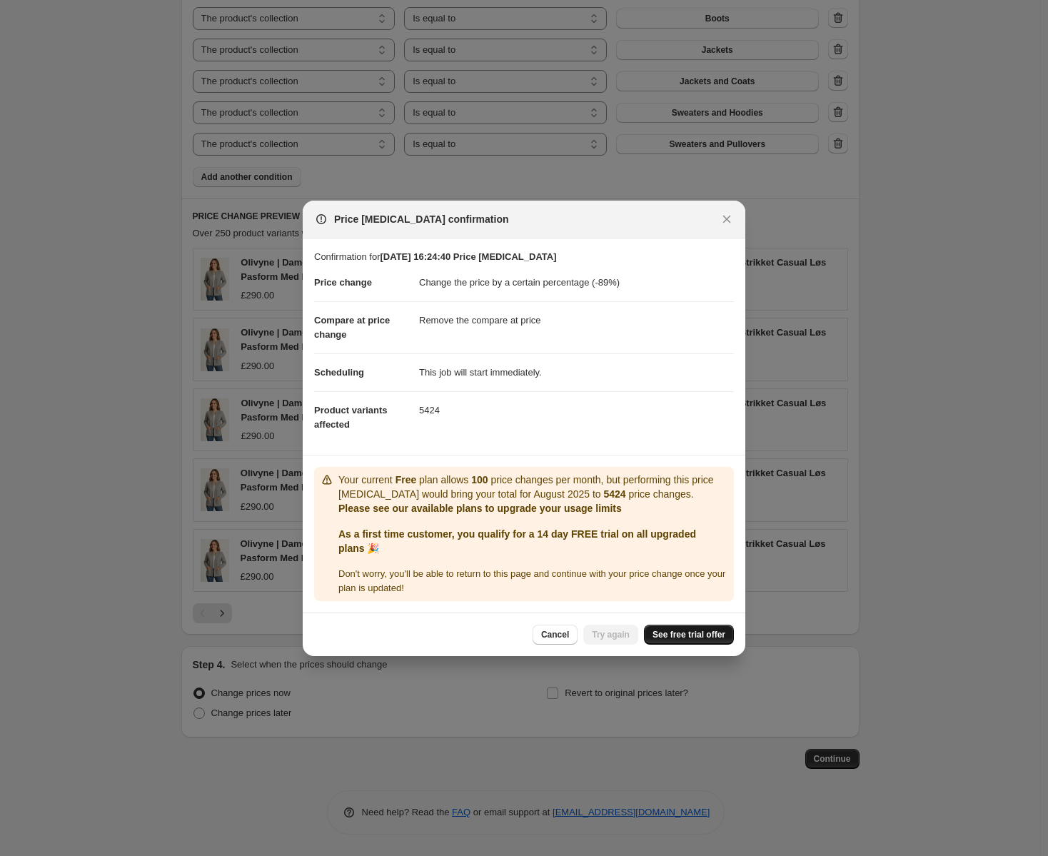
click at [691, 634] on span "See free trial offer" at bounding box center [689, 634] width 73 height 11
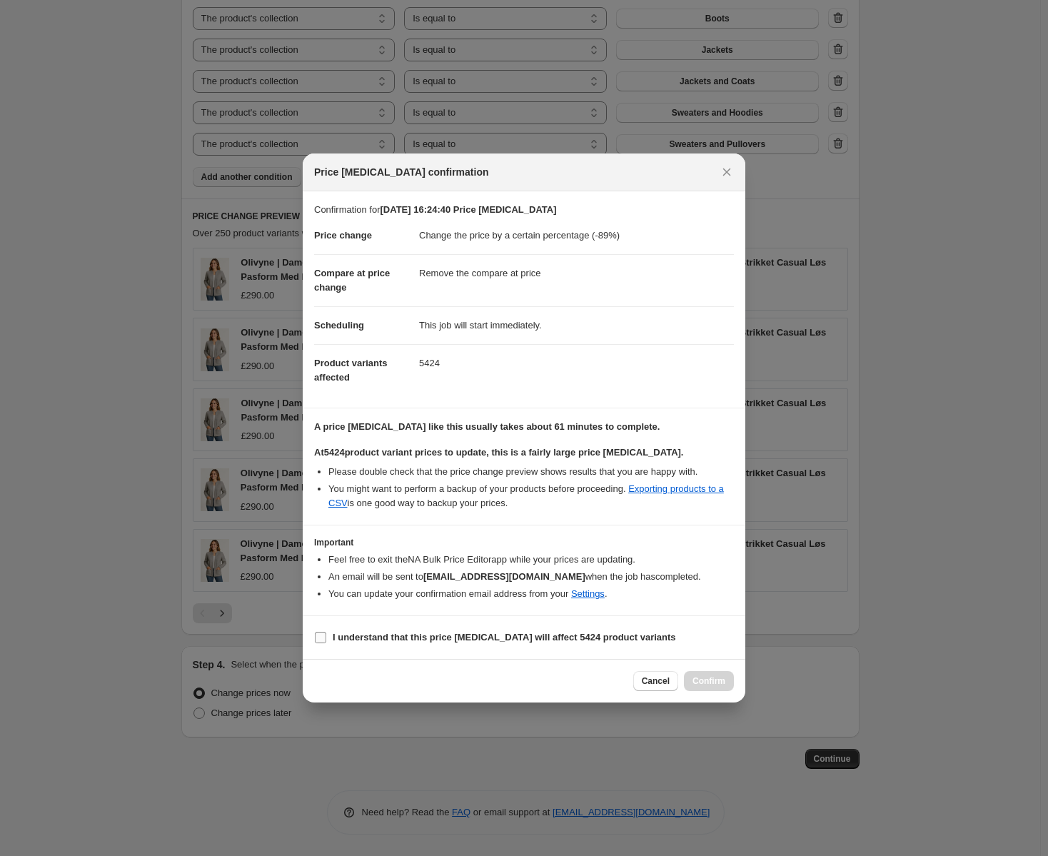
click at [331, 636] on label "I understand that this price change job will affect 5424 product variants" at bounding box center [495, 638] width 362 height 20
click at [326, 636] on input "I understand that this price change job will affect 5424 product variants" at bounding box center [320, 637] width 11 height 11
checkbox input "true"
click at [710, 676] on span "Confirm" at bounding box center [709, 681] width 33 height 11
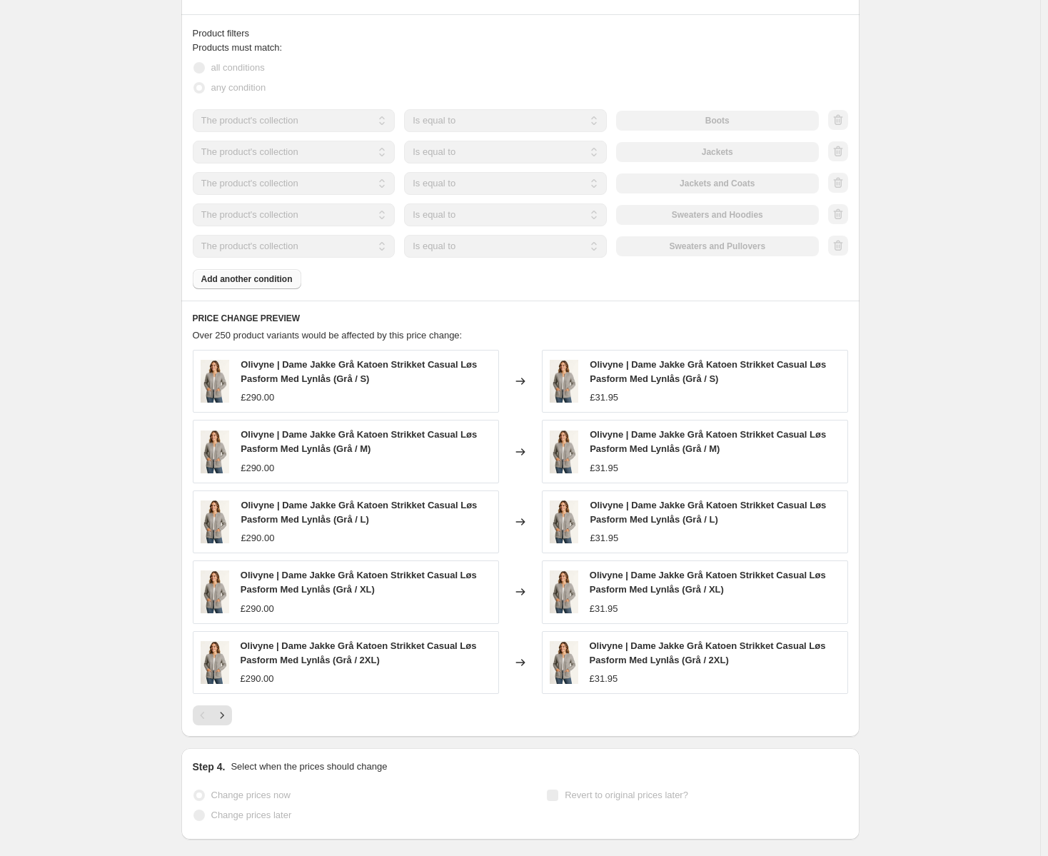
scroll to position [1090, 0]
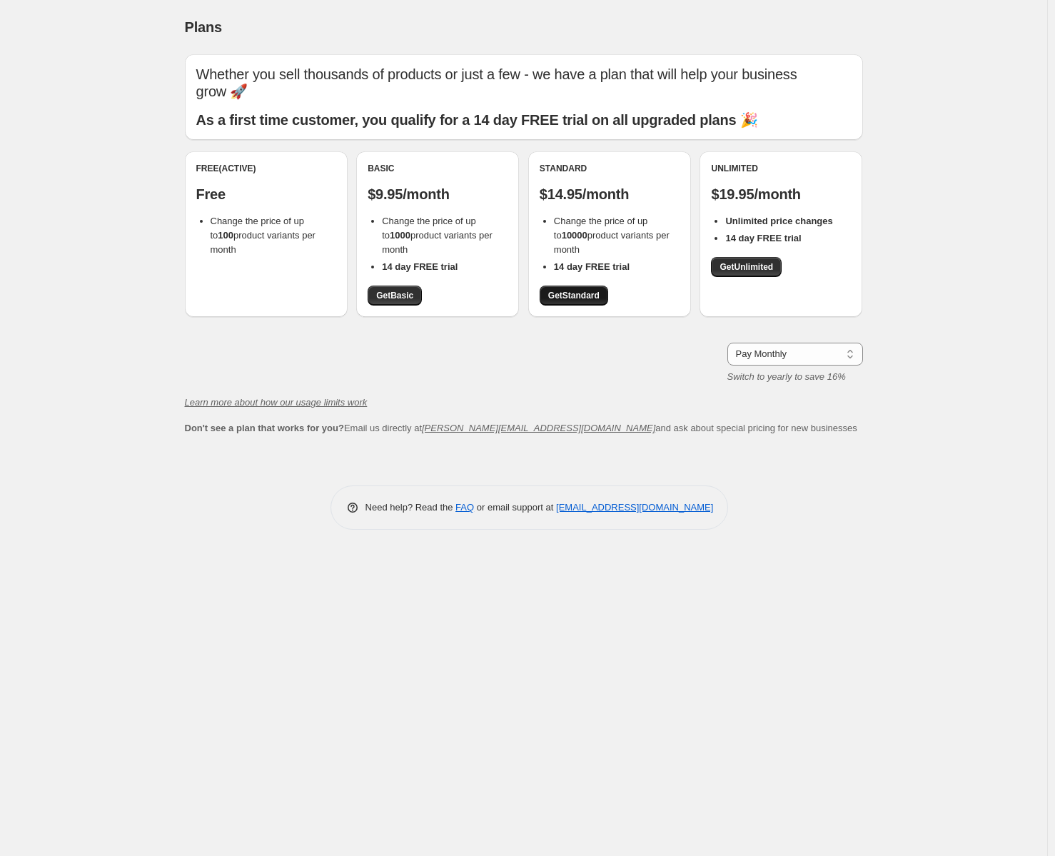
click at [586, 297] on span "Get Standard" at bounding box center [573, 295] width 51 height 11
